Goal: Task Accomplishment & Management: Manage account settings

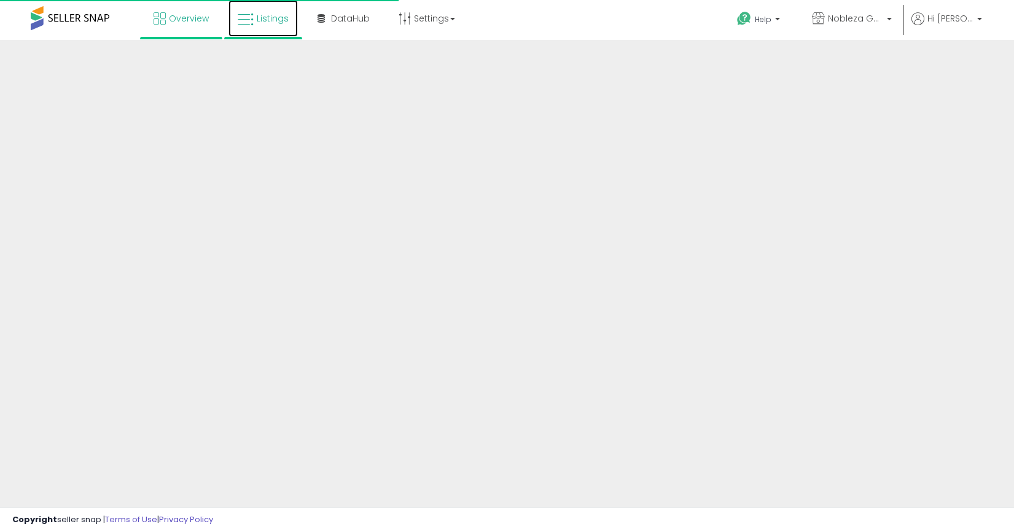
click at [249, 23] on icon at bounding box center [246, 20] width 16 height 16
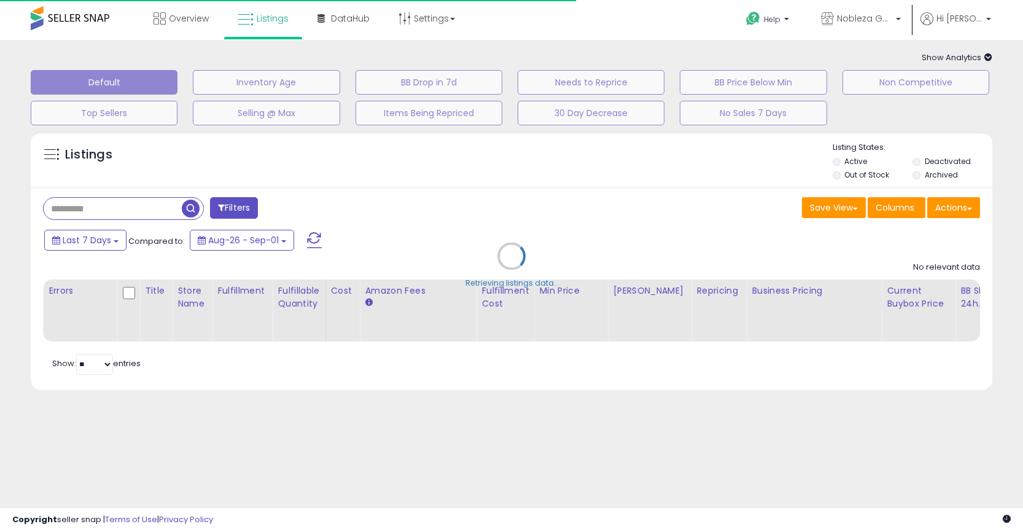
click at [120, 208] on div "Retrieving listings data.." at bounding box center [511, 265] width 980 height 280
click at [155, 205] on div "Retrieving listings data.." at bounding box center [511, 265] width 980 height 280
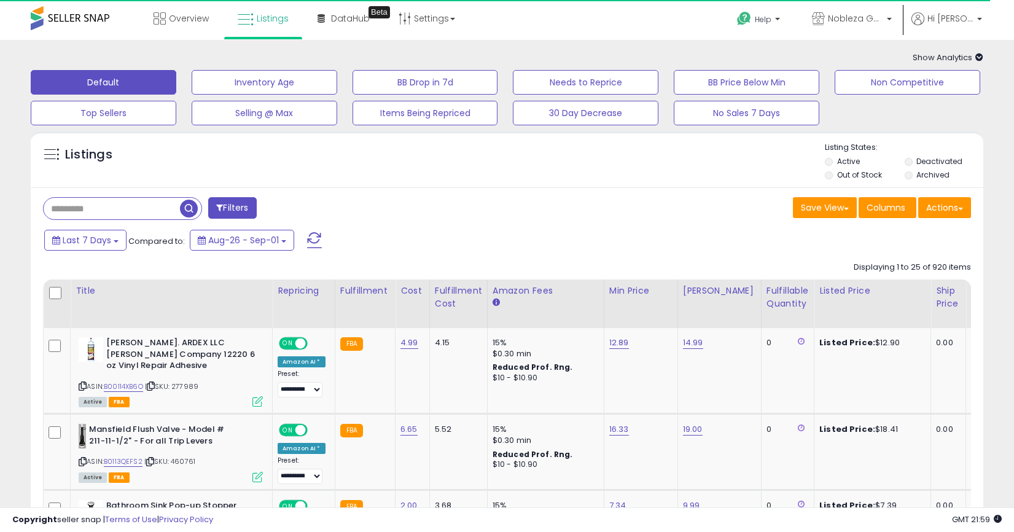
click at [138, 218] on input "text" at bounding box center [112, 208] width 136 height 21
paste input "**********"
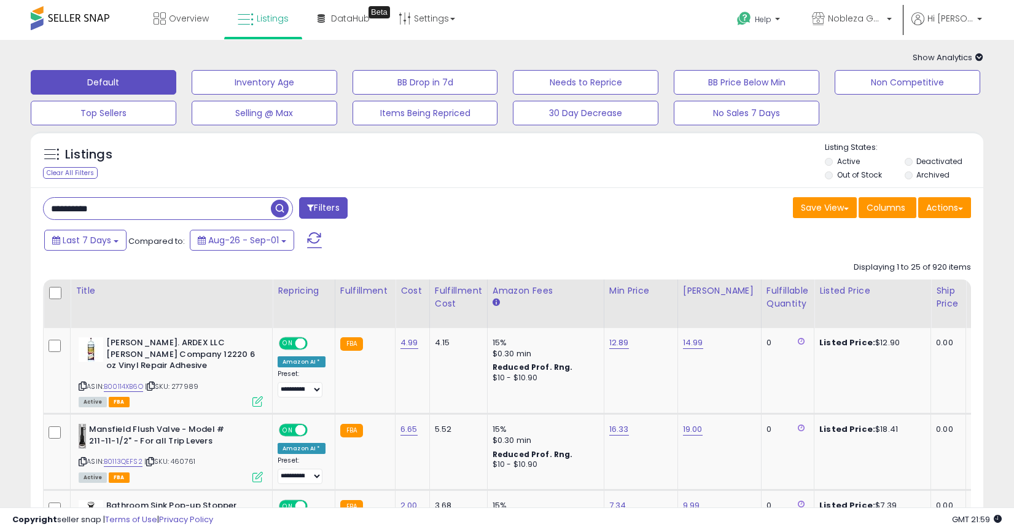
type input "**********"
click at [281, 210] on span "button" at bounding box center [280, 209] width 18 height 18
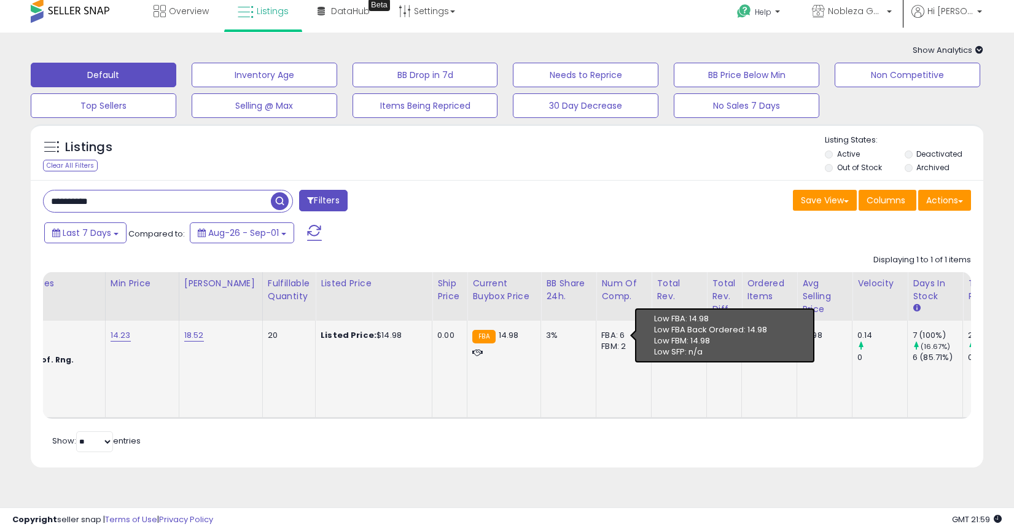
scroll to position [0, 648]
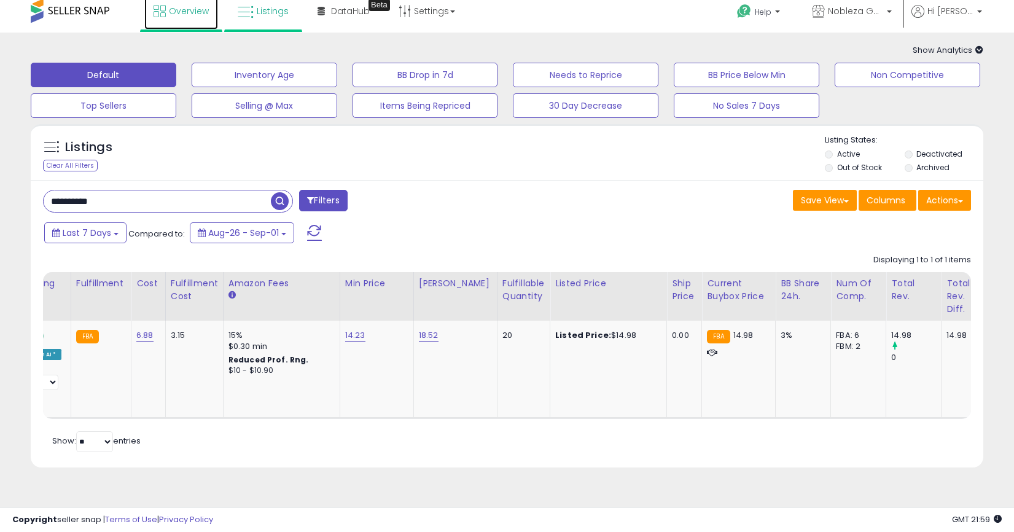
click at [192, 21] on link "Overview" at bounding box center [181, 11] width 74 height 37
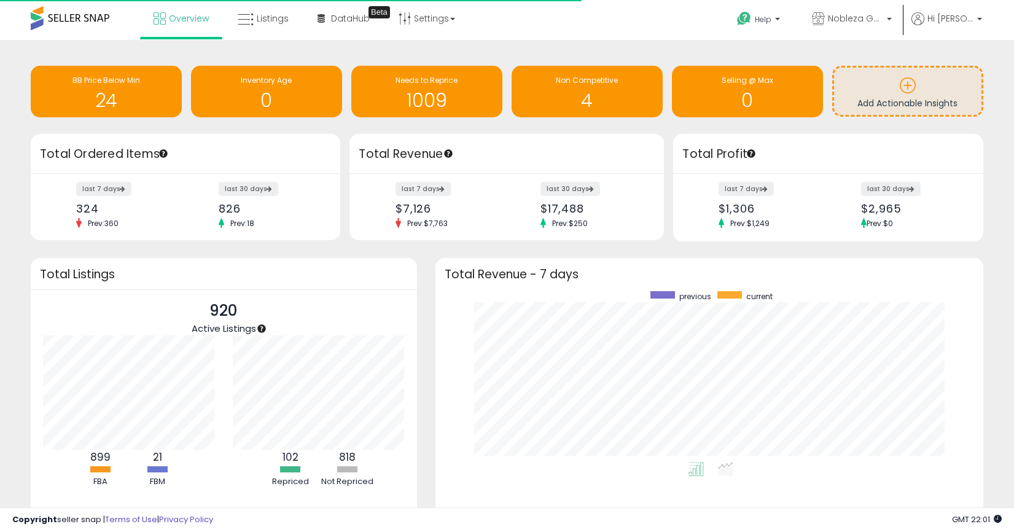
scroll to position [171, 524]
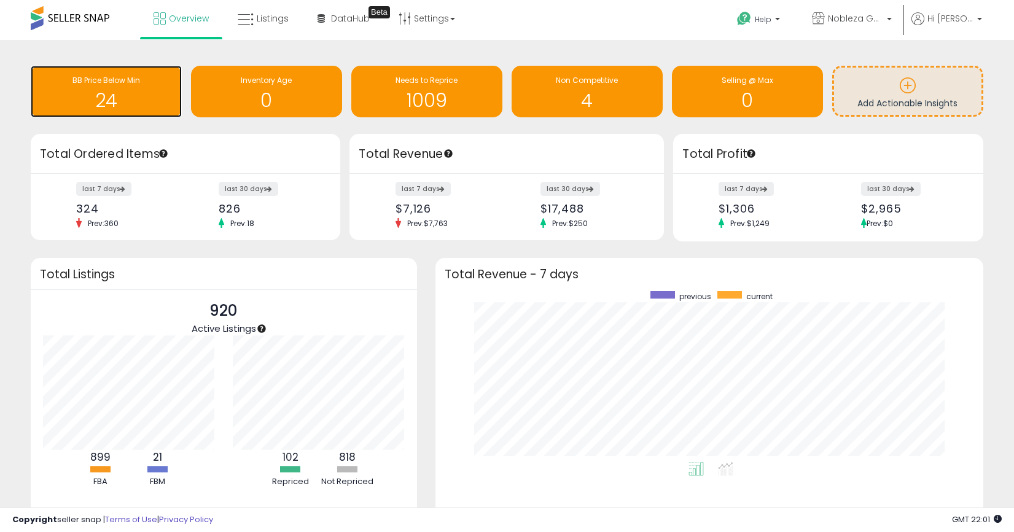
click at [88, 96] on h1 "24" at bounding box center [106, 100] width 139 height 20
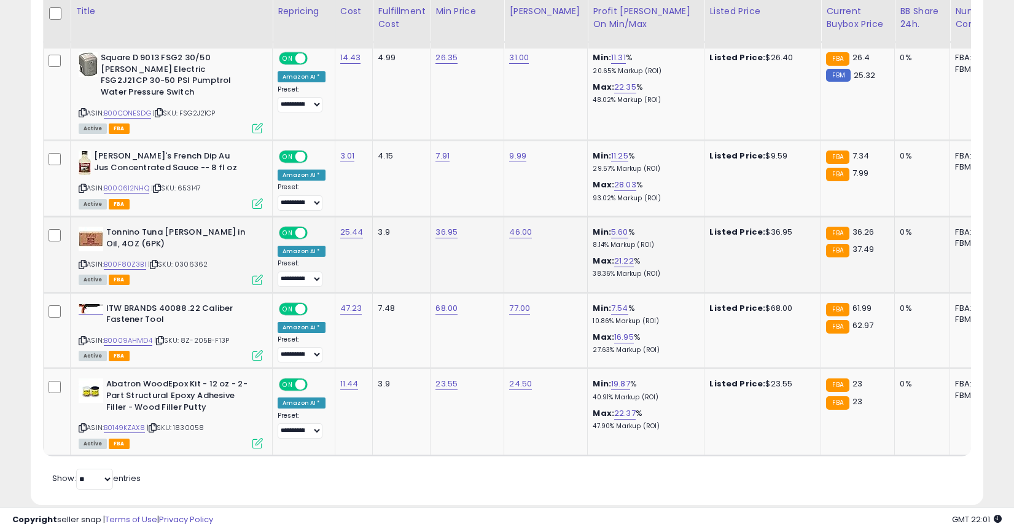
scroll to position [1876, 0]
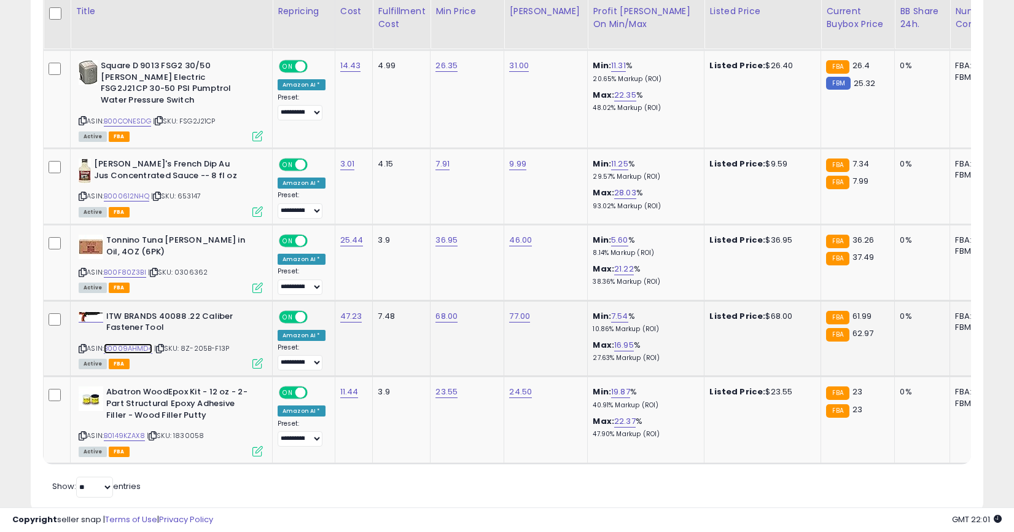
click at [130, 343] on link "B0009AHMD4" at bounding box center [128, 348] width 49 height 10
click at [447, 316] on link "68.00" at bounding box center [446, 316] width 22 height 12
drag, startPoint x: 401, startPoint y: 279, endPoint x: 347, endPoint y: 274, distance: 54.3
type input "*****"
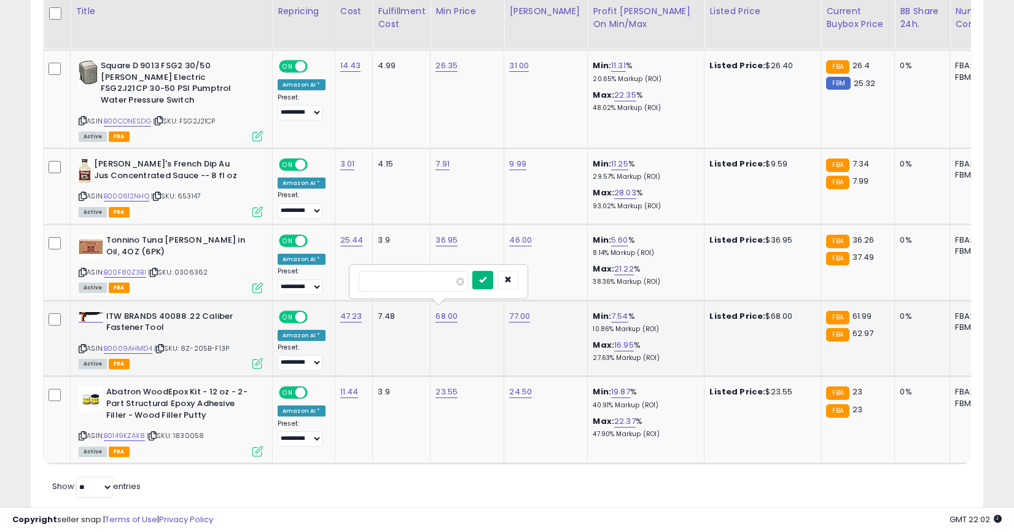
click at [483, 278] on button "submit" at bounding box center [482, 280] width 21 height 18
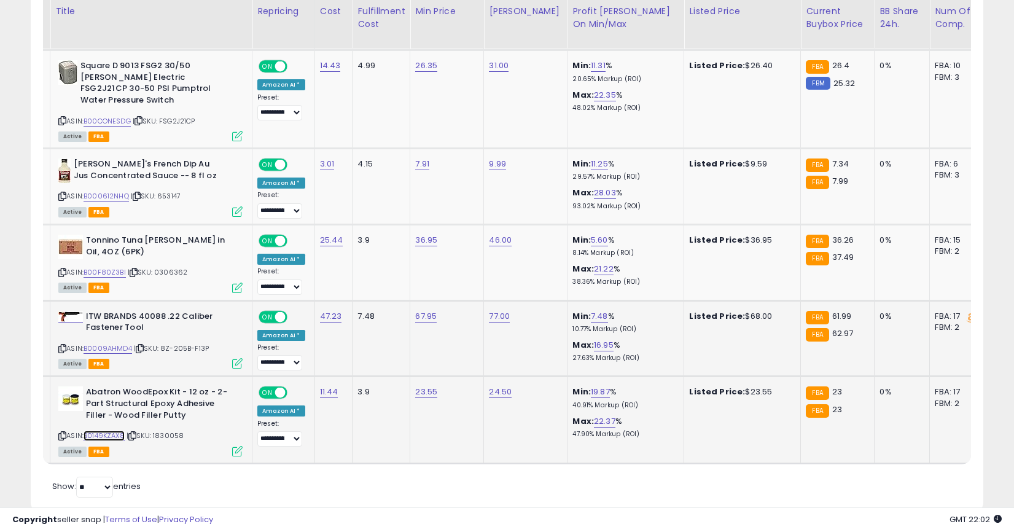
click at [113, 430] on link "B0149KZAX8" at bounding box center [104, 435] width 41 height 10
click at [432, 387] on div "23.55" at bounding box center [444, 391] width 59 height 11
click at [431, 387] on div "23.55" at bounding box center [444, 391] width 59 height 11
click at [428, 389] on link "23.55" at bounding box center [426, 392] width 22 height 12
drag, startPoint x: 392, startPoint y: 358, endPoint x: 358, endPoint y: 354, distance: 34.7
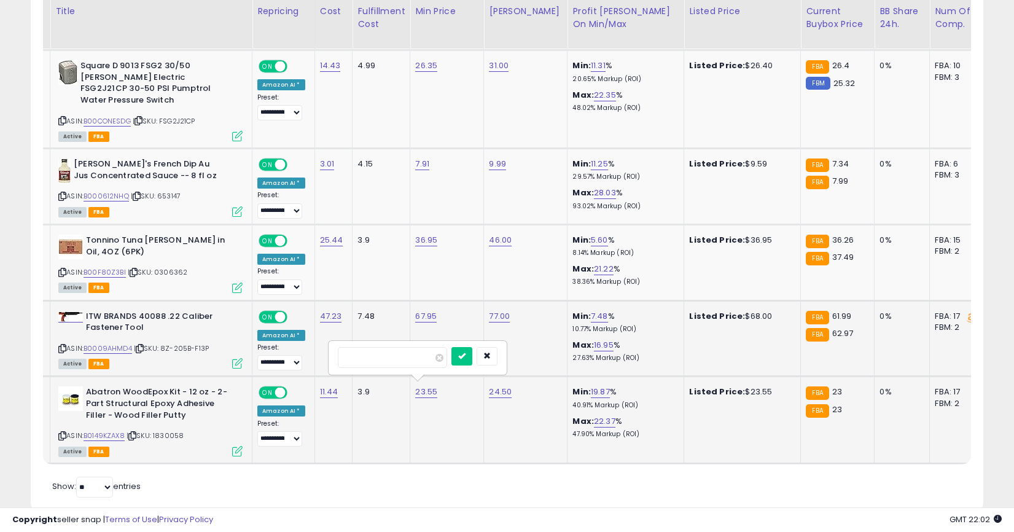
click at [358, 354] on input "*****" at bounding box center [392, 357] width 109 height 21
click at [472, 354] on button "submit" at bounding box center [461, 356] width 21 height 18
click at [423, 387] on link "23.55" at bounding box center [426, 392] width 22 height 12
type input "*"
type input "*****"
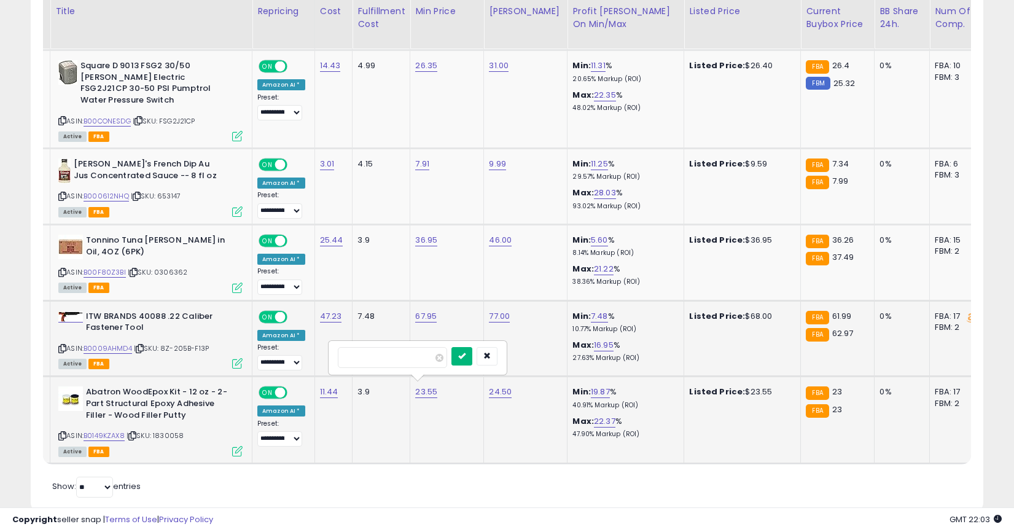
click at [476, 365] on div at bounding box center [474, 357] width 46 height 21
click at [472, 364] on button "submit" at bounding box center [461, 356] width 21 height 18
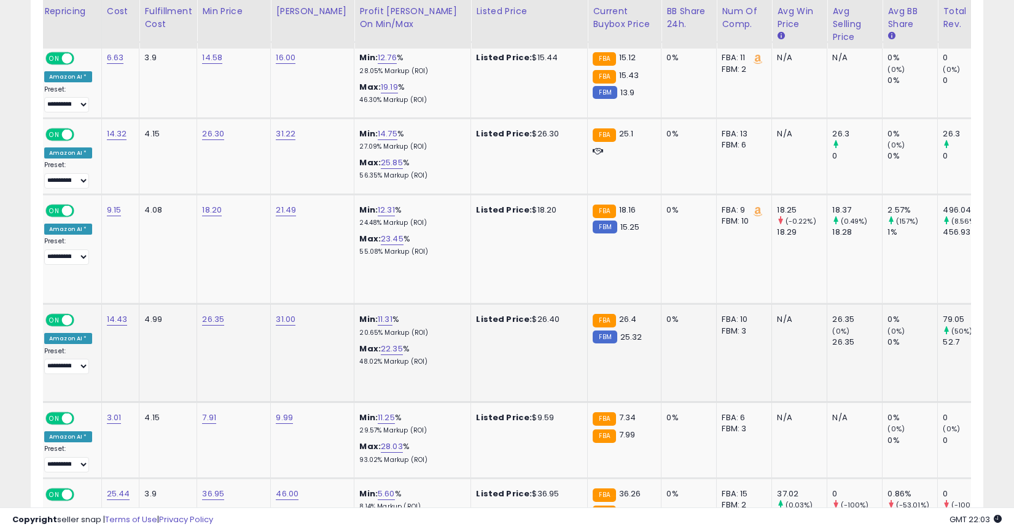
scroll to position [0, 249]
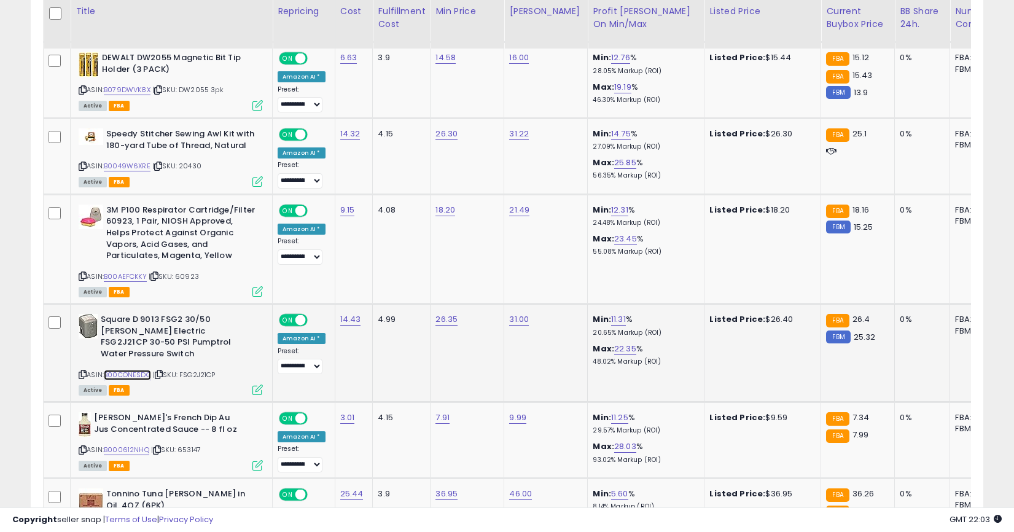
click at [123, 370] on link "B00CONESDG" at bounding box center [127, 375] width 47 height 10
